Goal: Obtain resource: Download file/media

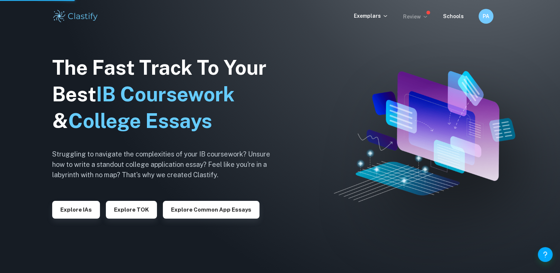
click at [418, 15] on p "Review" at bounding box center [415, 17] width 25 height 8
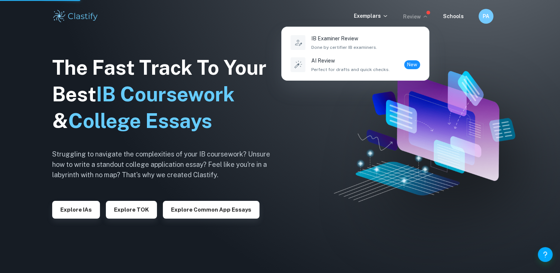
click at [367, 126] on div at bounding box center [280, 136] width 560 height 273
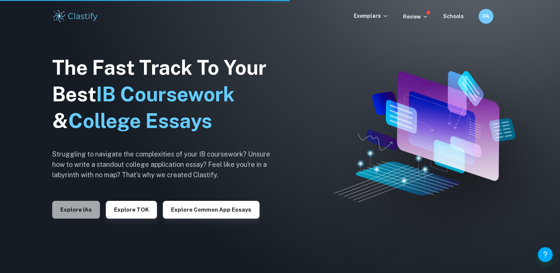
click at [82, 210] on button "Explore IAs" at bounding box center [76, 210] width 48 height 18
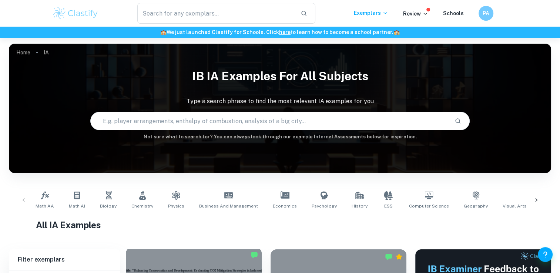
scroll to position [111, 0]
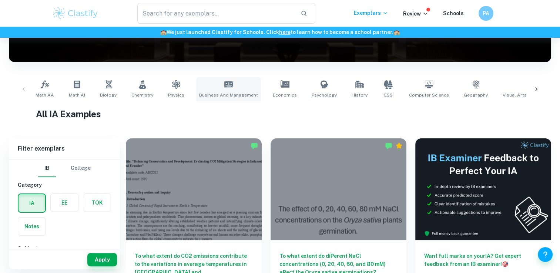
click at [225, 90] on link "Business and Management" at bounding box center [228, 89] width 65 height 24
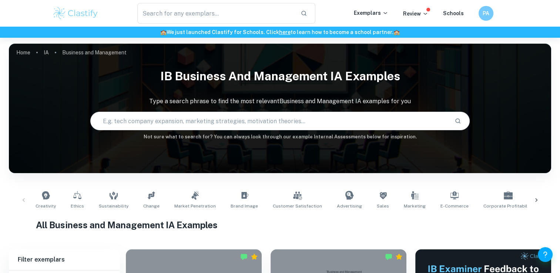
scroll to position [74, 0]
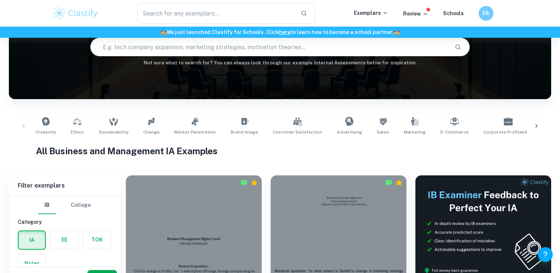
click at [535, 122] on div at bounding box center [537, 126] width 18 height 24
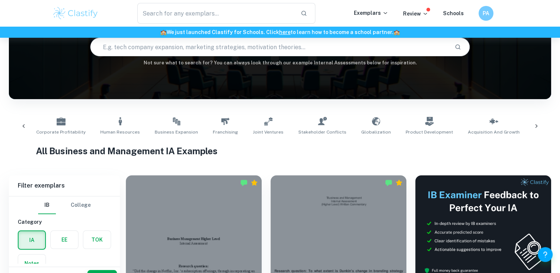
scroll to position [0, 480]
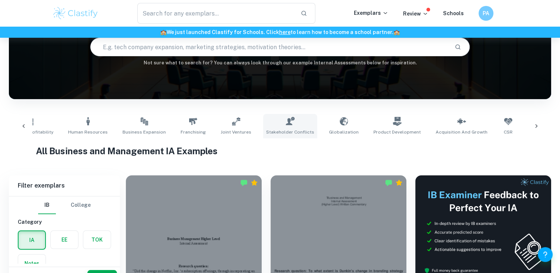
click at [276, 130] on span "Stakeholder Conflicts" at bounding box center [290, 132] width 48 height 7
type input "Stakeholder Conflicts"
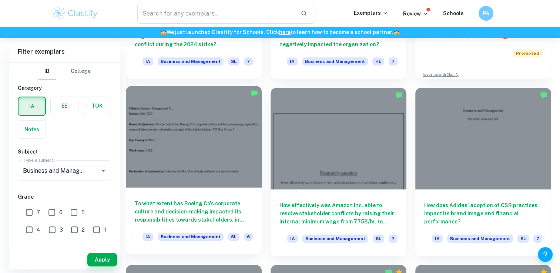
scroll to position [384, 0]
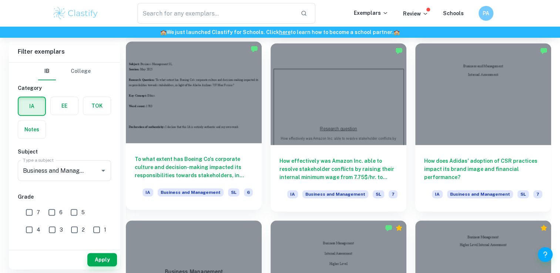
click at [200, 127] on div at bounding box center [194, 92] width 136 height 102
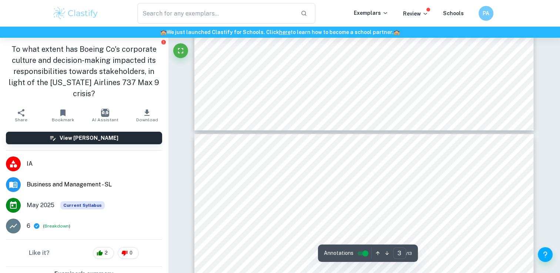
type input "2"
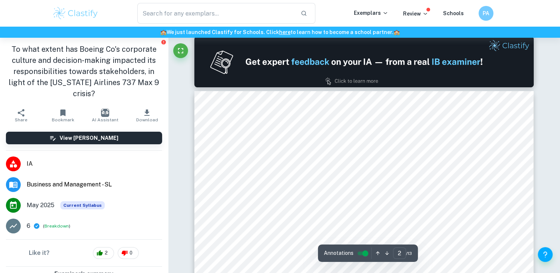
scroll to position [444, 0]
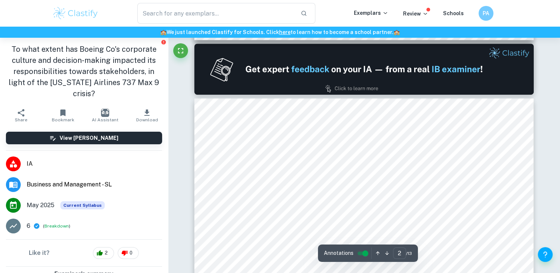
click at [468, 147] on div at bounding box center [354, 151] width 234 height 18
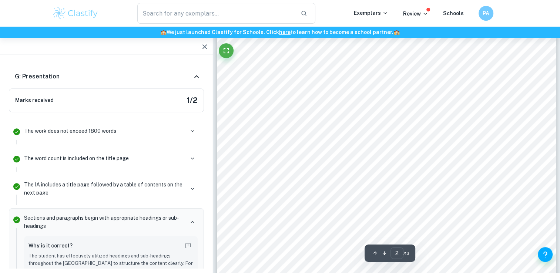
scroll to position [593, 0]
click at [221, 50] on button "Fullscreen" at bounding box center [226, 50] width 15 height 15
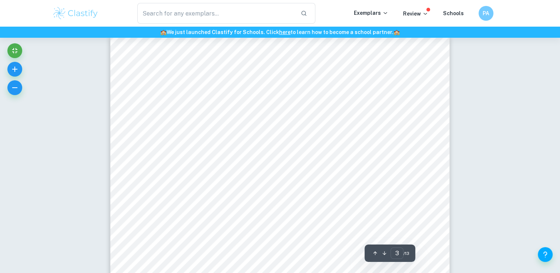
scroll to position [889, 0]
type input "1"
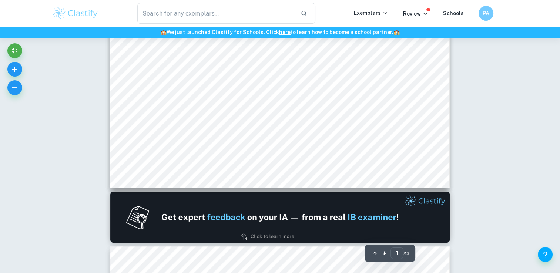
scroll to position [0, 0]
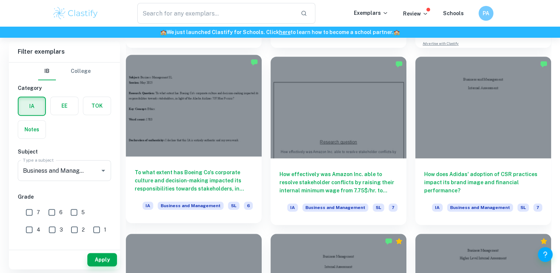
scroll to position [384, 0]
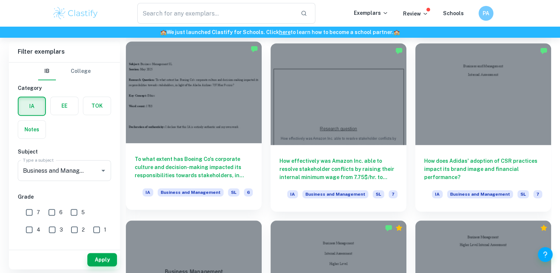
click at [222, 119] on div at bounding box center [194, 92] width 136 height 102
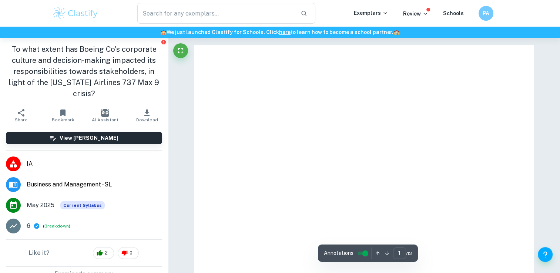
click at [142, 118] on span "Download" at bounding box center [147, 119] width 22 height 5
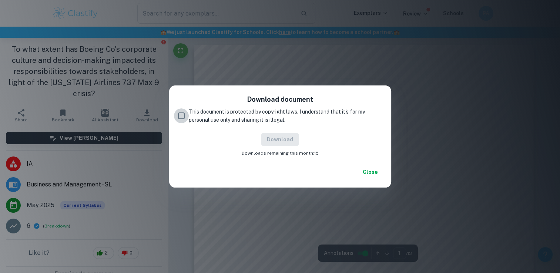
click at [180, 118] on input "This document is protected by copyright laws. I understand that it's for my per…" at bounding box center [181, 116] width 15 height 15
checkbox input "true"
click at [278, 140] on button "Download" at bounding box center [280, 139] width 38 height 13
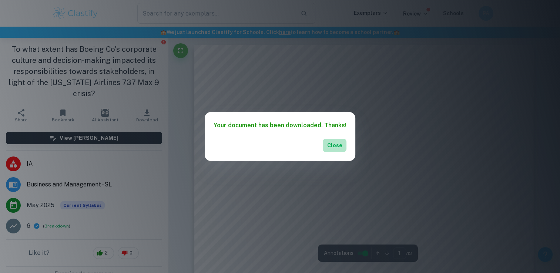
click at [336, 144] on button "Close" at bounding box center [335, 145] width 24 height 13
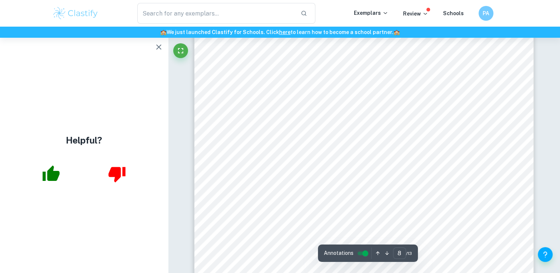
scroll to position [3000, 0]
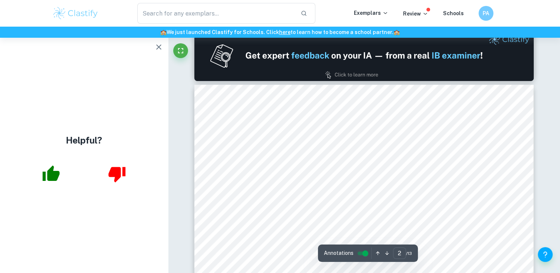
type input "1"
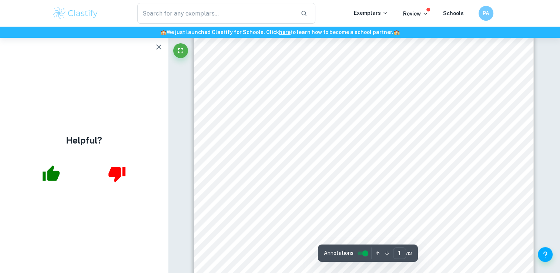
scroll to position [0, 0]
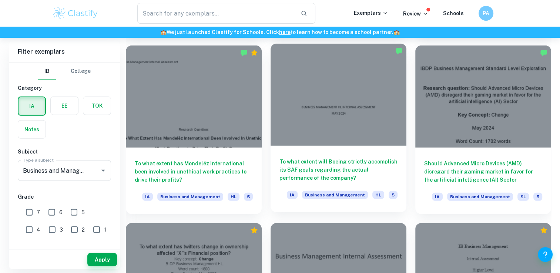
scroll to position [1976, 0]
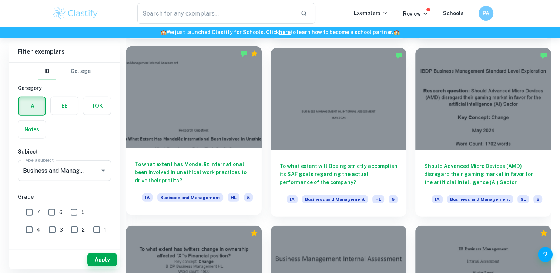
click at [221, 127] on div at bounding box center [194, 97] width 136 height 102
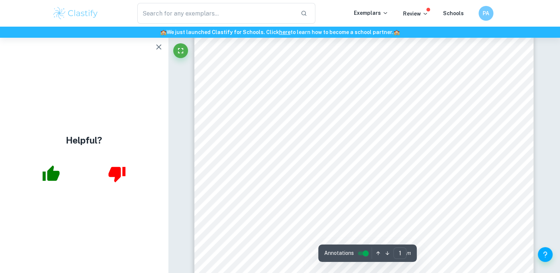
scroll to position [111, 0]
